Goal: Information Seeking & Learning: Find specific fact

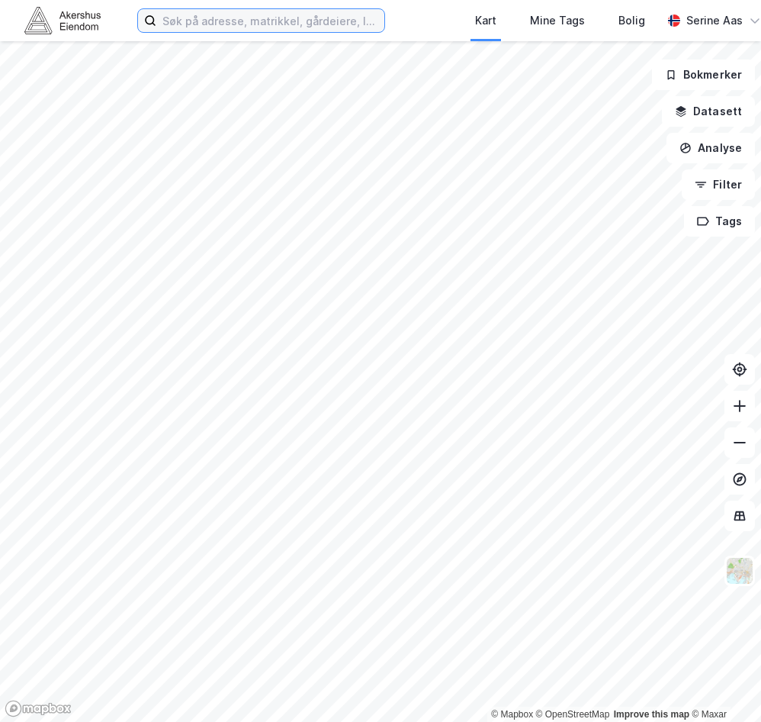
click at [181, 16] on input at bounding box center [270, 20] width 228 height 23
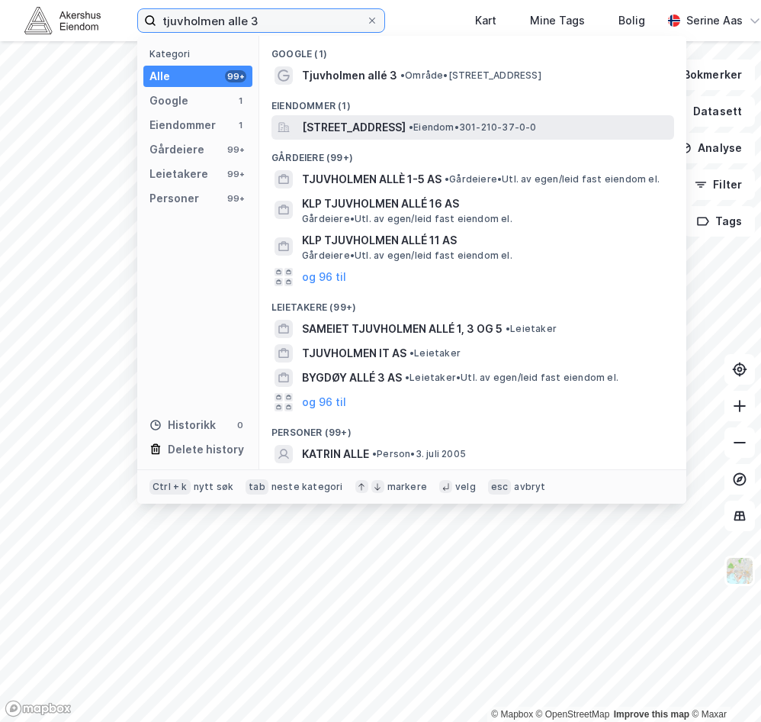
type input "tjuvholmen alle 3"
click at [356, 134] on span "[STREET_ADDRESS]" at bounding box center [354, 127] width 104 height 18
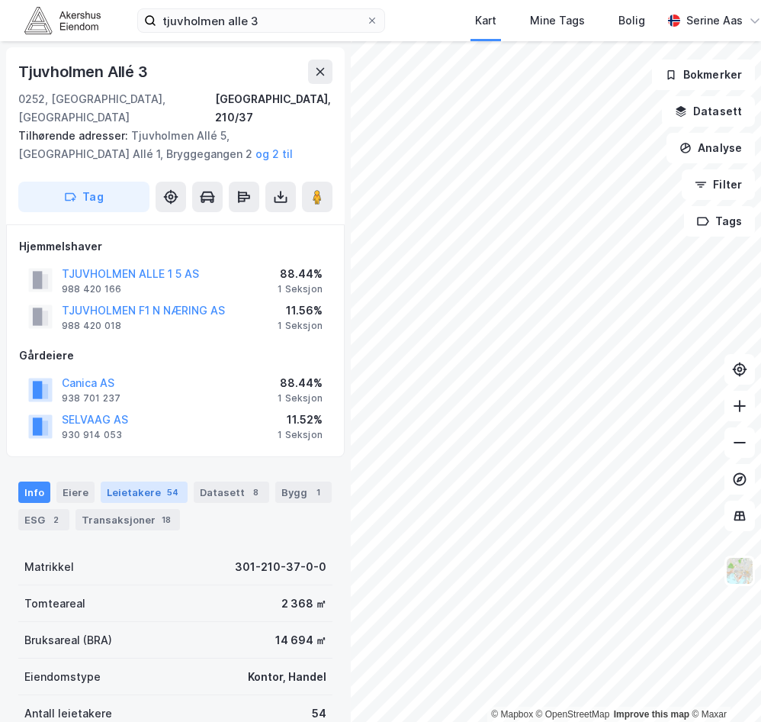
click at [124, 481] on div "Leietakere 54" at bounding box center [144, 491] width 87 height 21
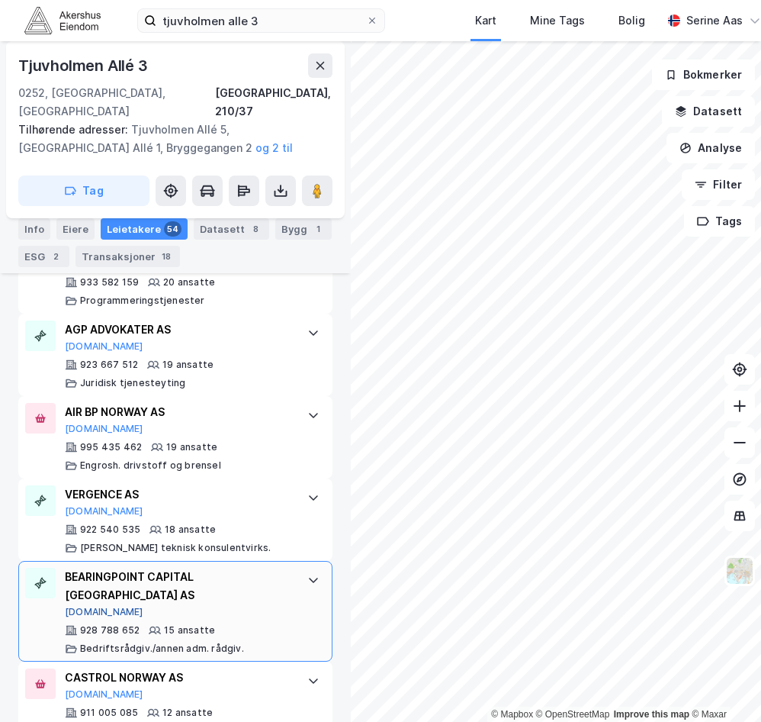
scroll to position [1388, 0]
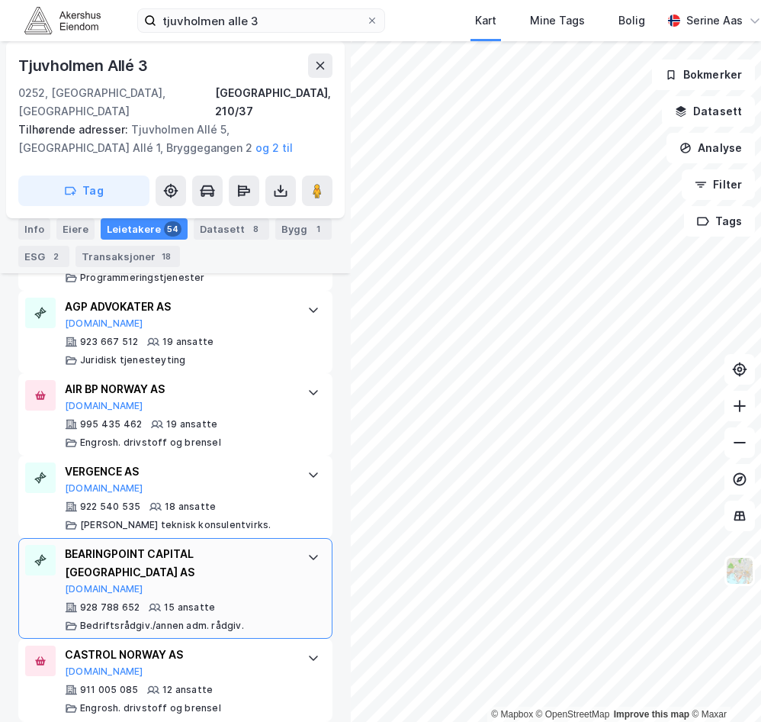
click at [307, 551] on icon at bounding box center [313, 557] width 12 height 12
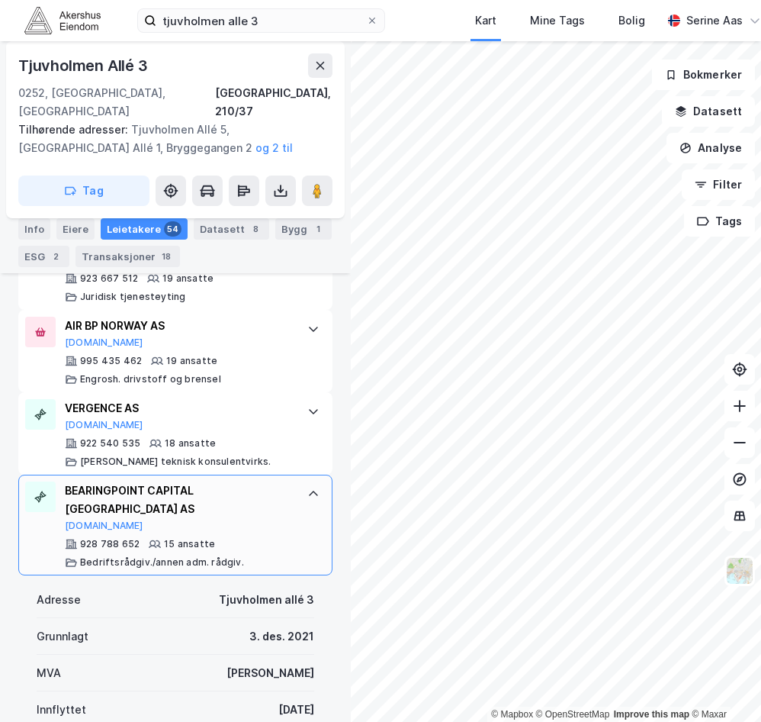
scroll to position [1540, 0]
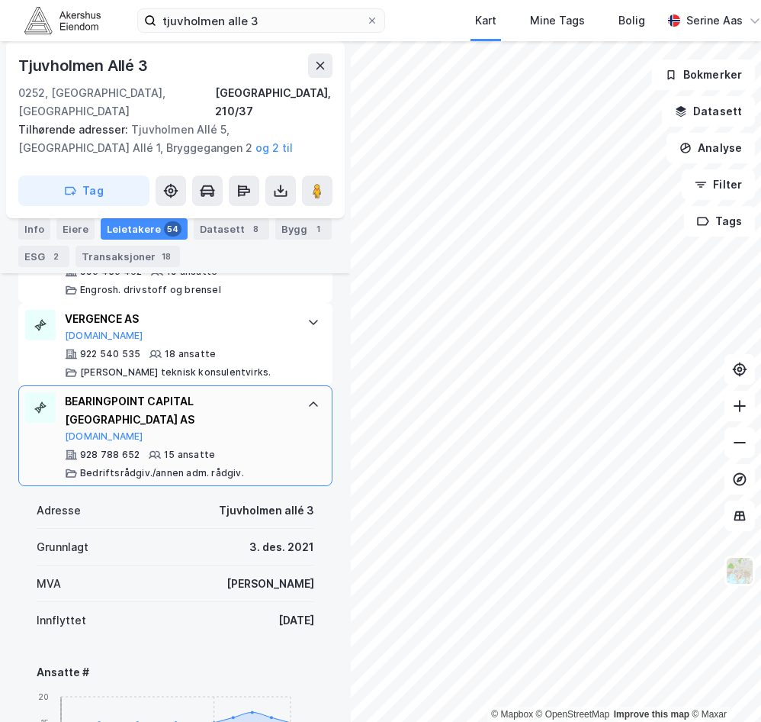
click at [308, 392] on div at bounding box center [313, 404] width 24 height 24
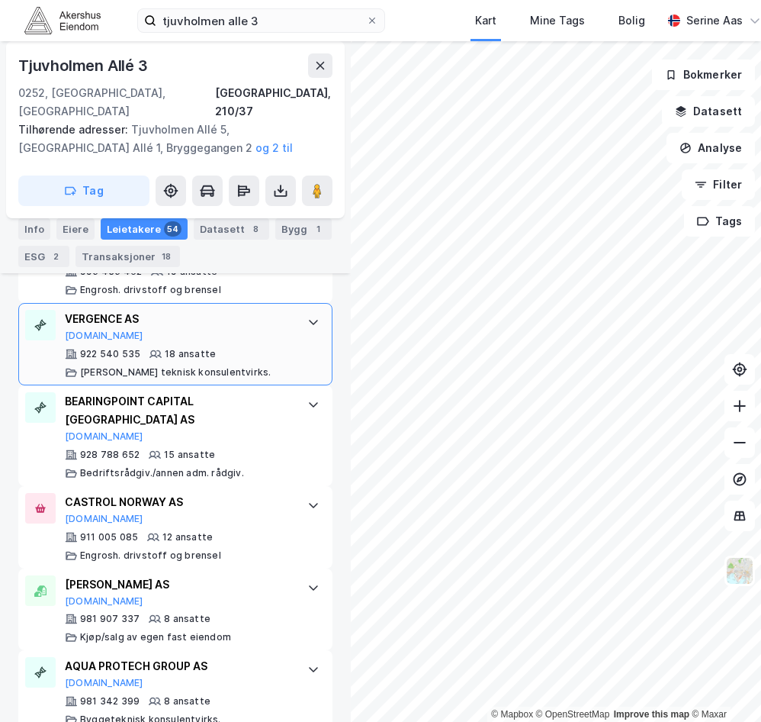
click at [309, 320] on icon at bounding box center [313, 322] width 9 height 5
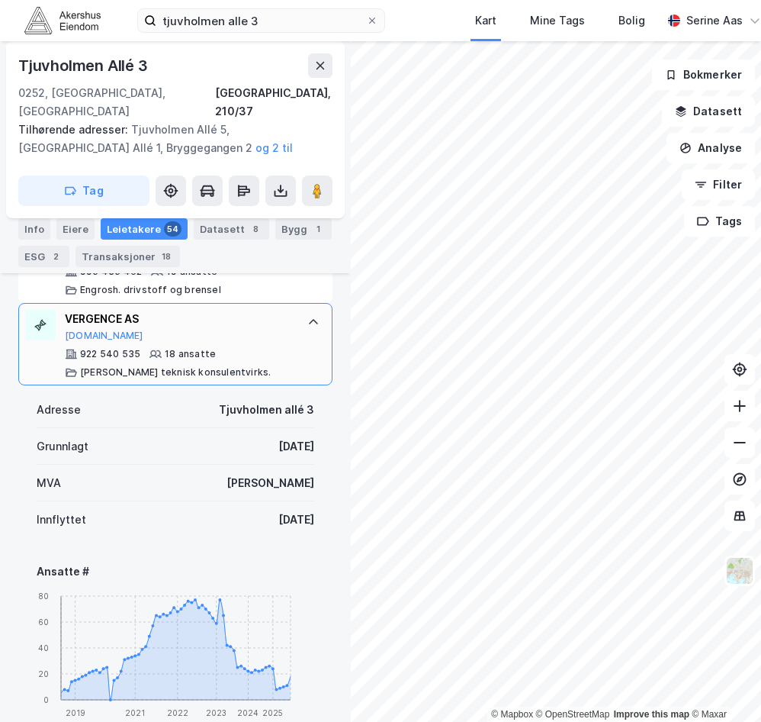
scroll to position [1464, 0]
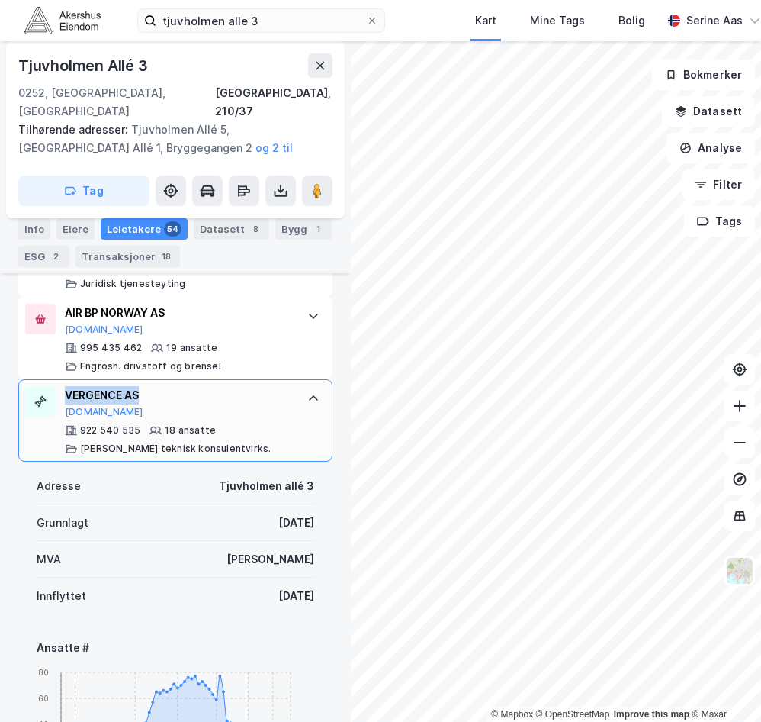
drag, startPoint x: 145, startPoint y: 373, endPoint x: 63, endPoint y: 372, distance: 82.4
click at [63, 379] on div "VERGENCE AS [DOMAIN_NAME] 922 540 535 18 ansatte [PERSON_NAME] teknisk konsulen…" at bounding box center [175, 420] width 314 height 82
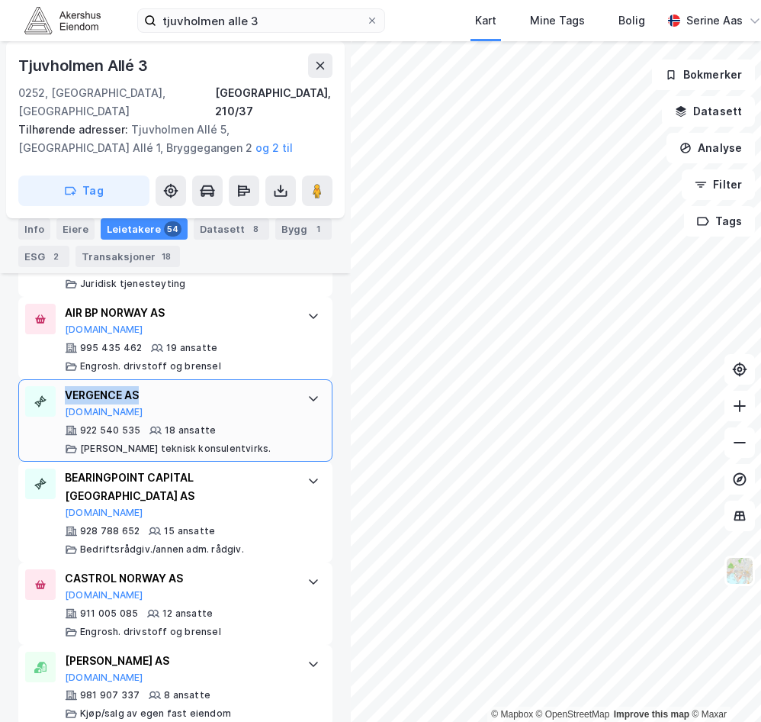
copy div "VERGENCE AS"
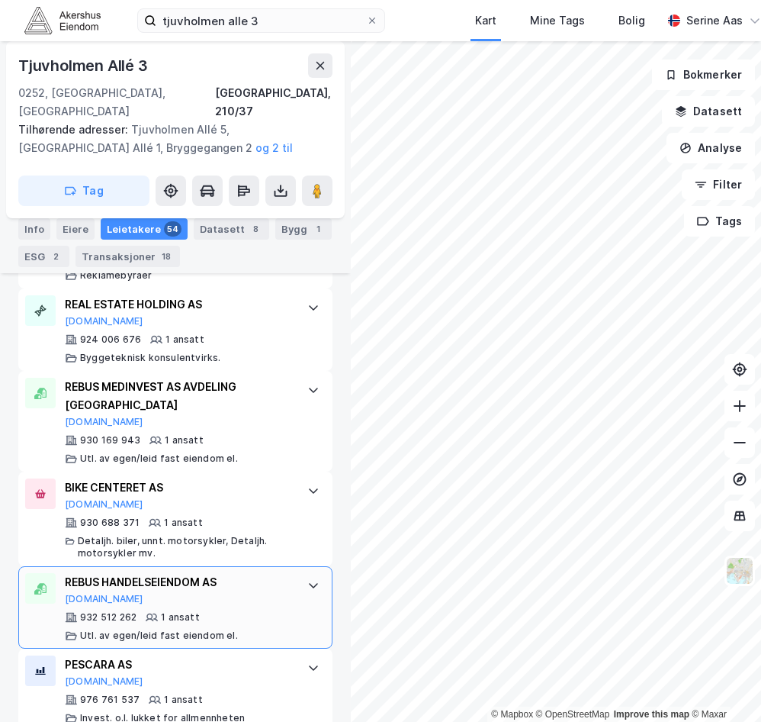
scroll to position [4632, 0]
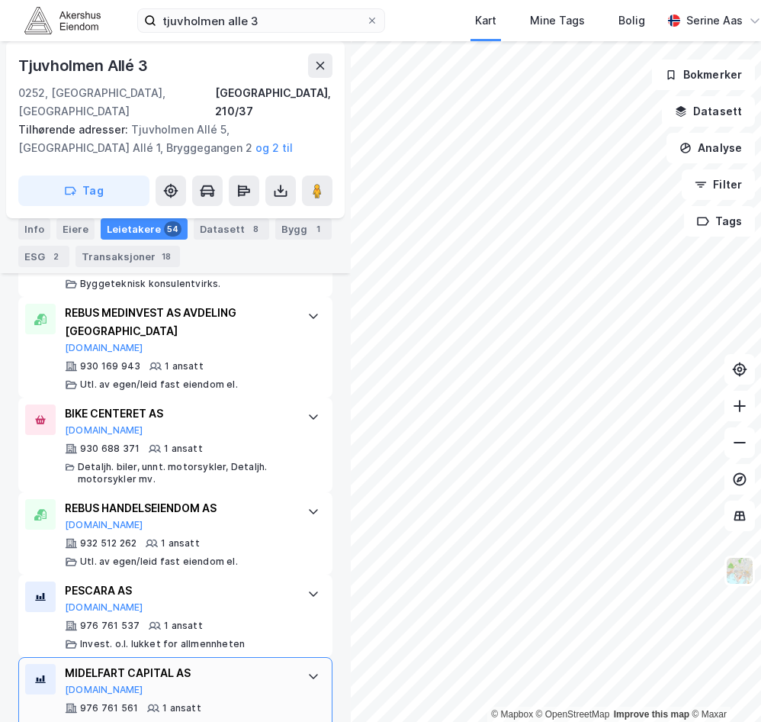
click at [307, 670] on icon at bounding box center [313, 676] width 12 height 12
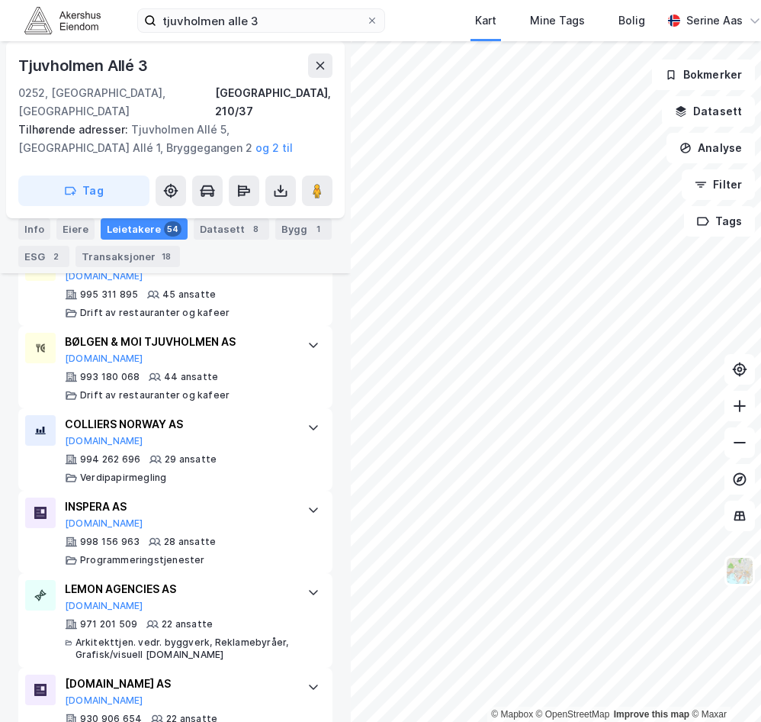
scroll to position [741, 0]
